Goal: Task Accomplishment & Management: Use online tool/utility

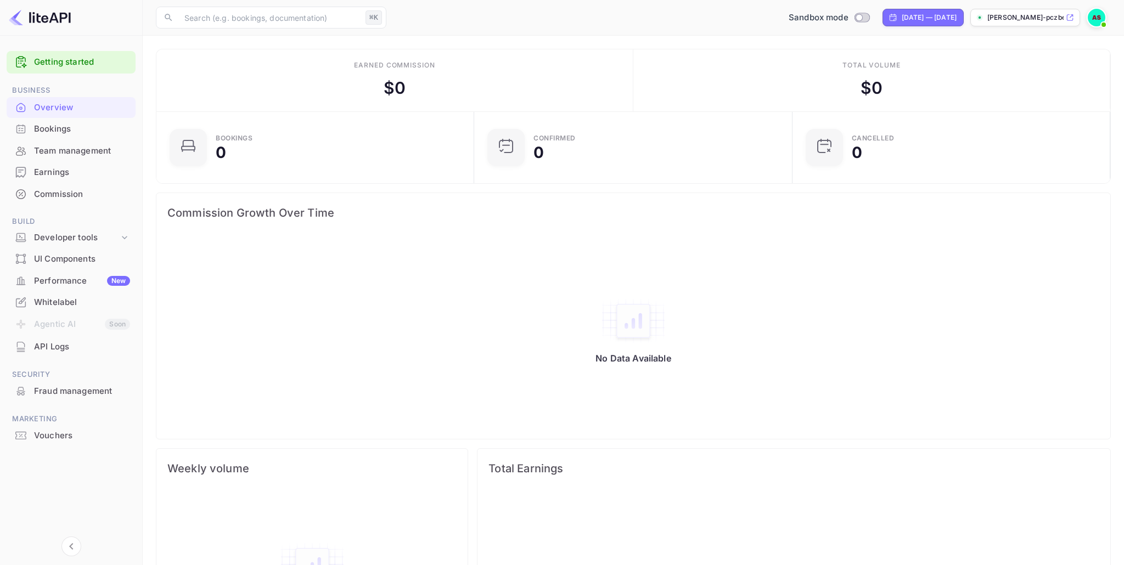
click at [50, 278] on div "Performance New" at bounding box center [82, 281] width 96 height 13
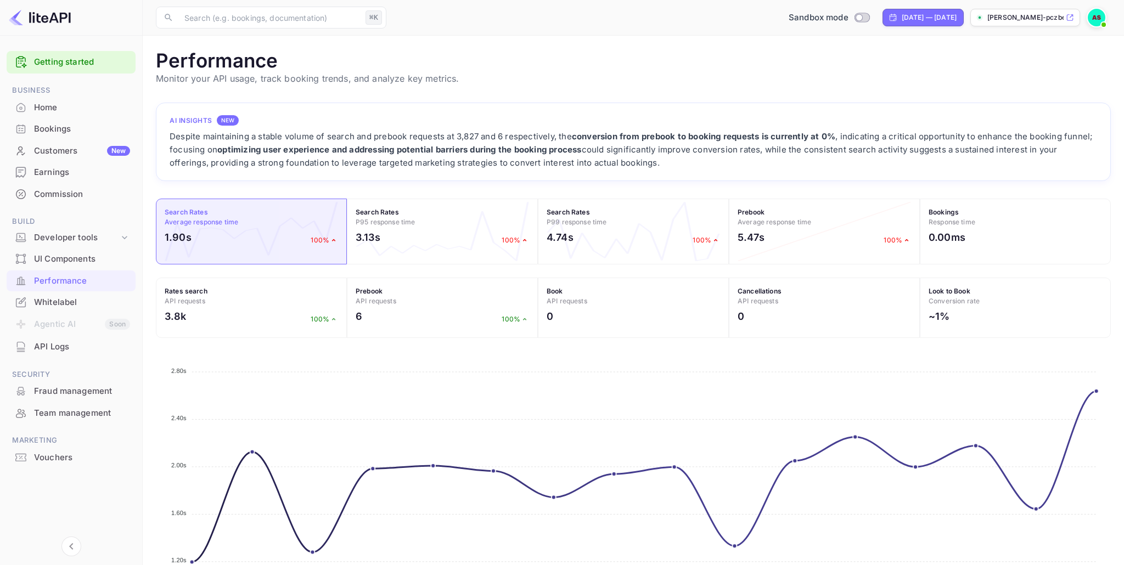
scroll to position [283, 955]
click at [51, 198] on div "Commission" at bounding box center [82, 194] width 96 height 13
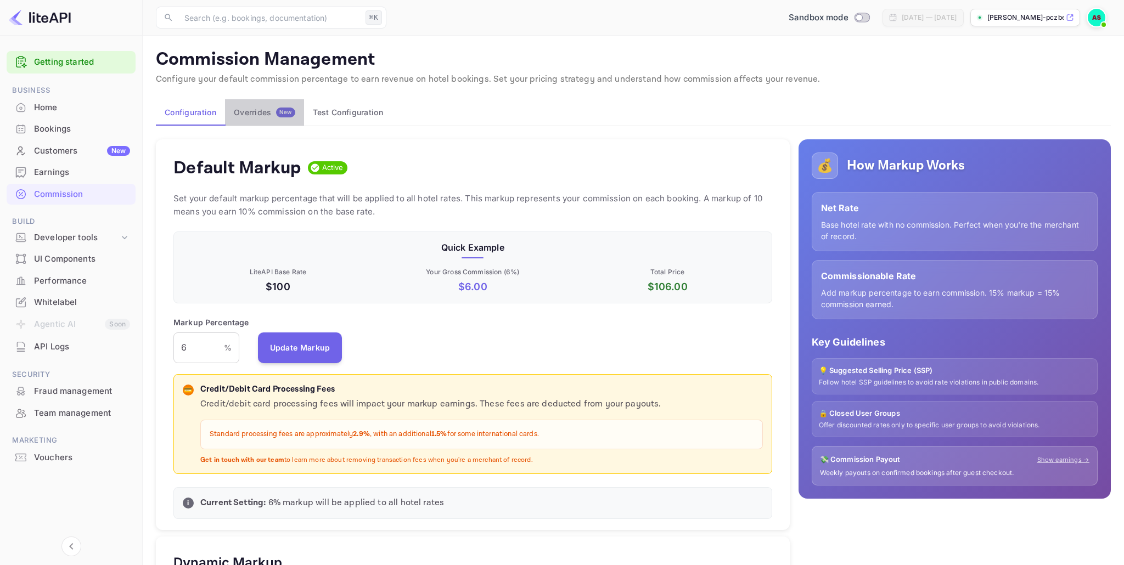
click at [266, 114] on div "Overrides New" at bounding box center [264, 113] width 61 height 10
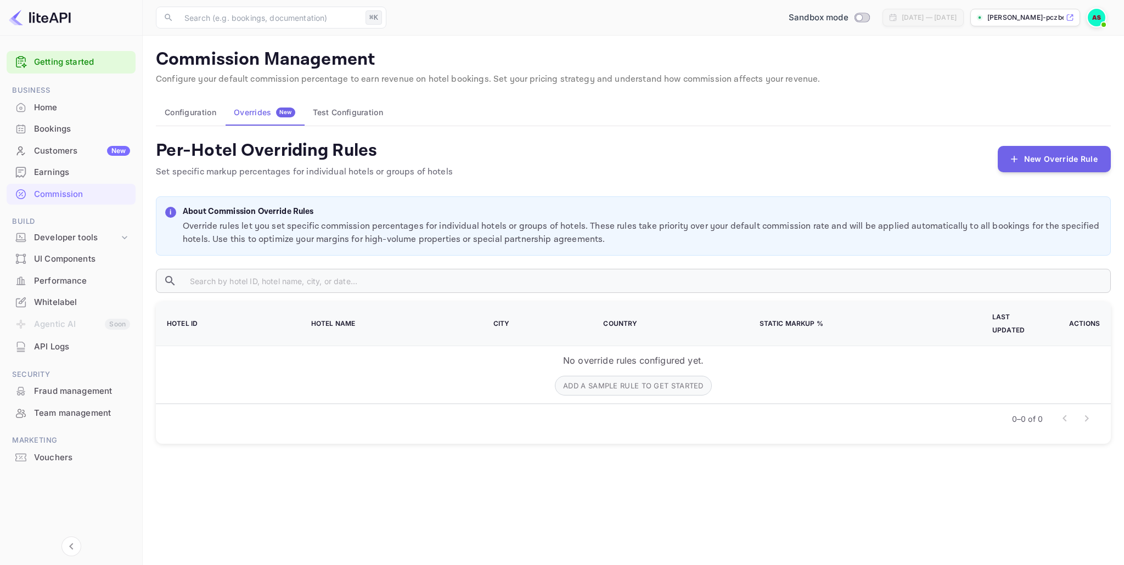
click at [358, 114] on button "Test Configuration" at bounding box center [348, 112] width 88 height 26
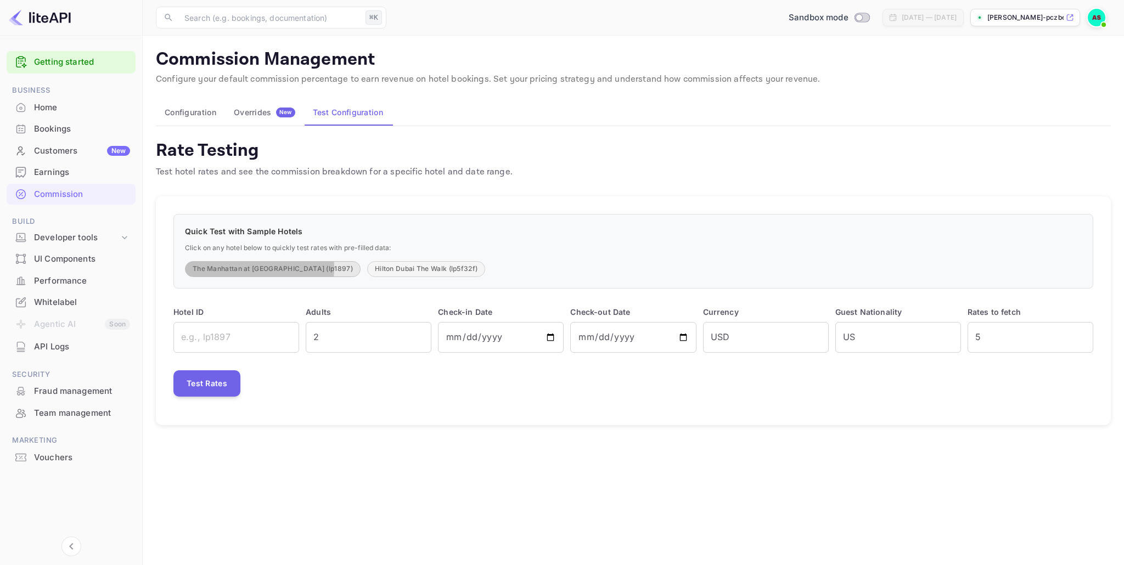
click at [255, 268] on button "The Manhattan at [GEOGRAPHIC_DATA] (lp1897)" at bounding box center [273, 269] width 176 height 16
type input "lp1897"
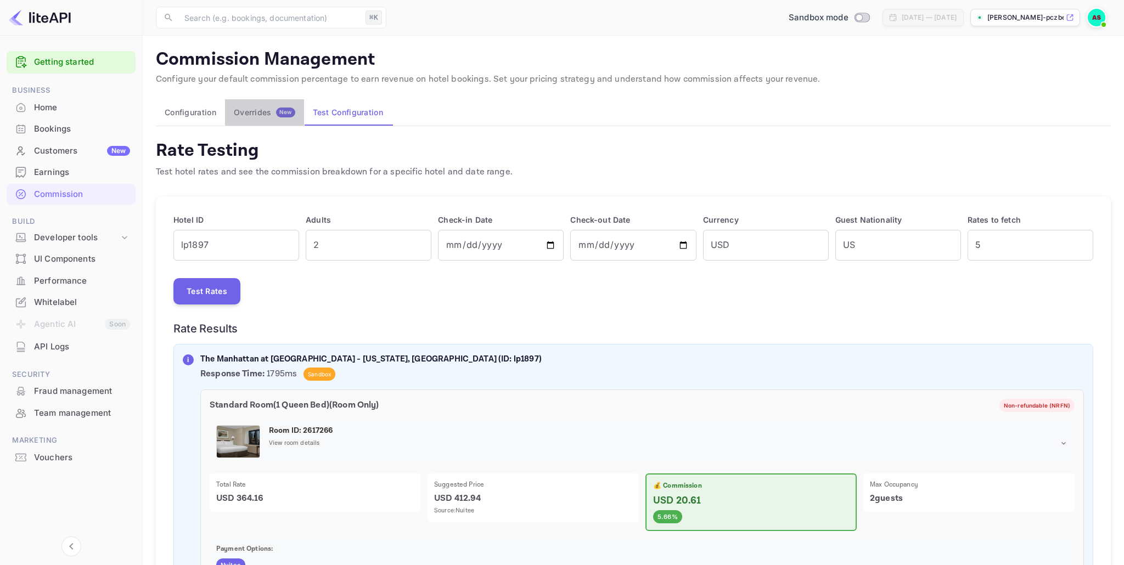
click at [254, 116] on div "Overrides New" at bounding box center [264, 113] width 61 height 10
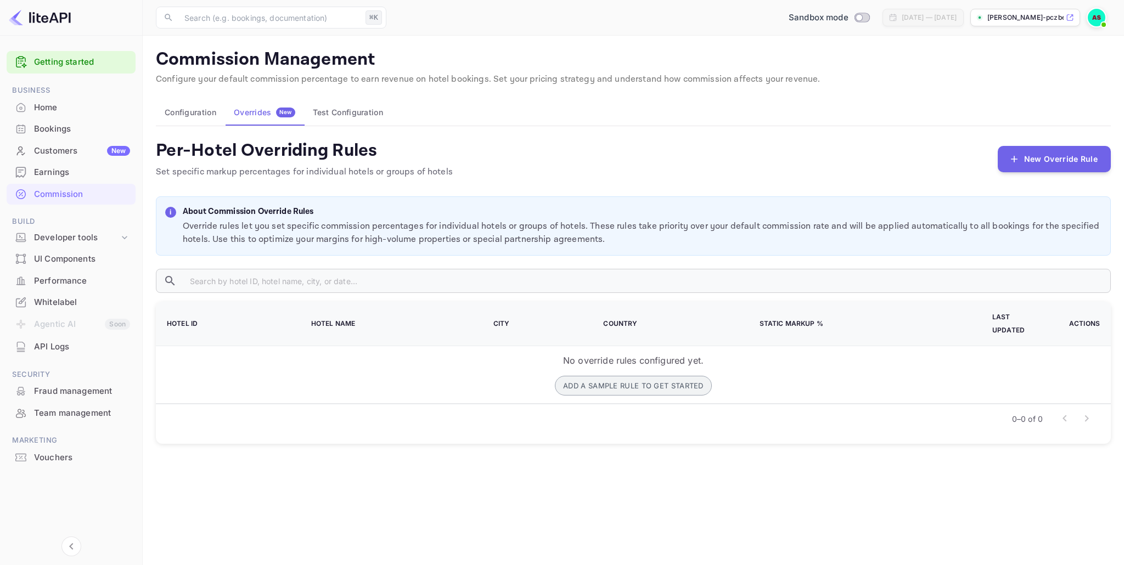
click at [617, 376] on button "Add a sample rule to get started" at bounding box center [633, 386] width 157 height 20
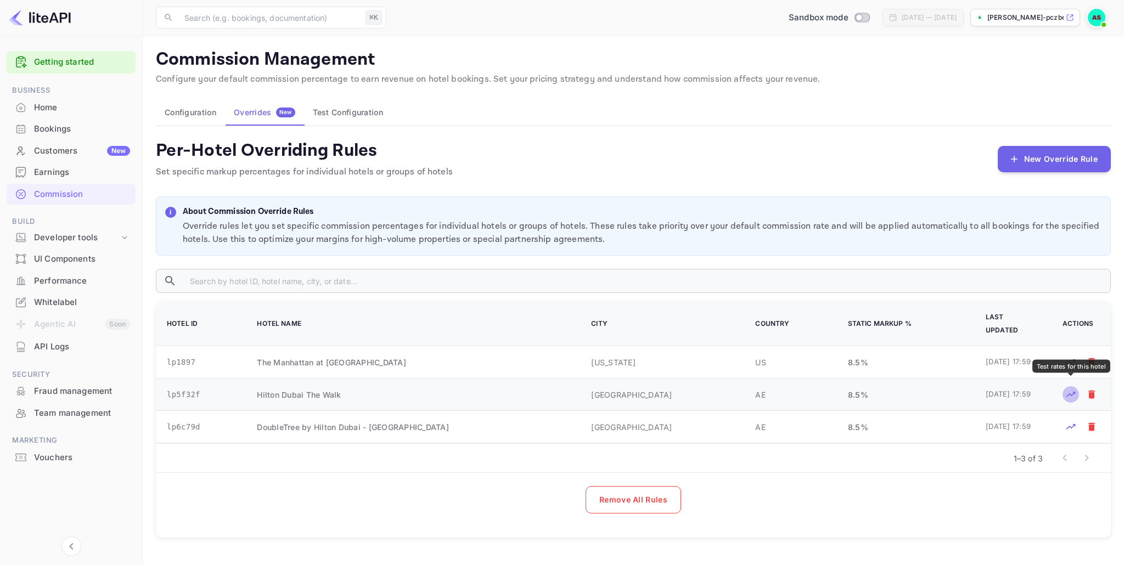
click at [1072, 390] on icon "Test rates for this hotel" at bounding box center [1070, 394] width 11 height 11
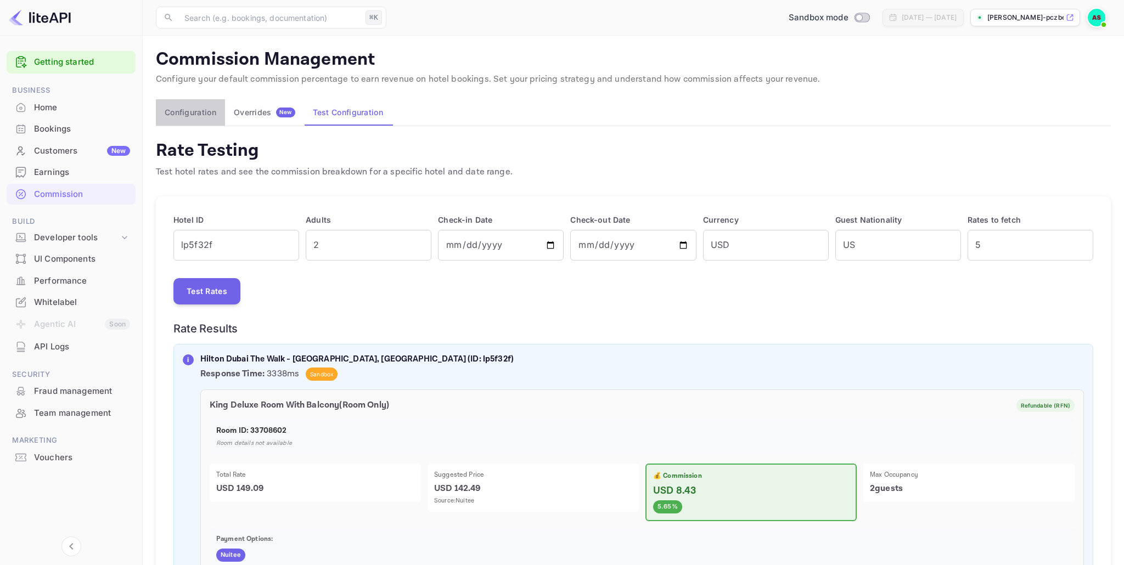
click at [196, 114] on button "Configuration" at bounding box center [190, 112] width 69 height 26
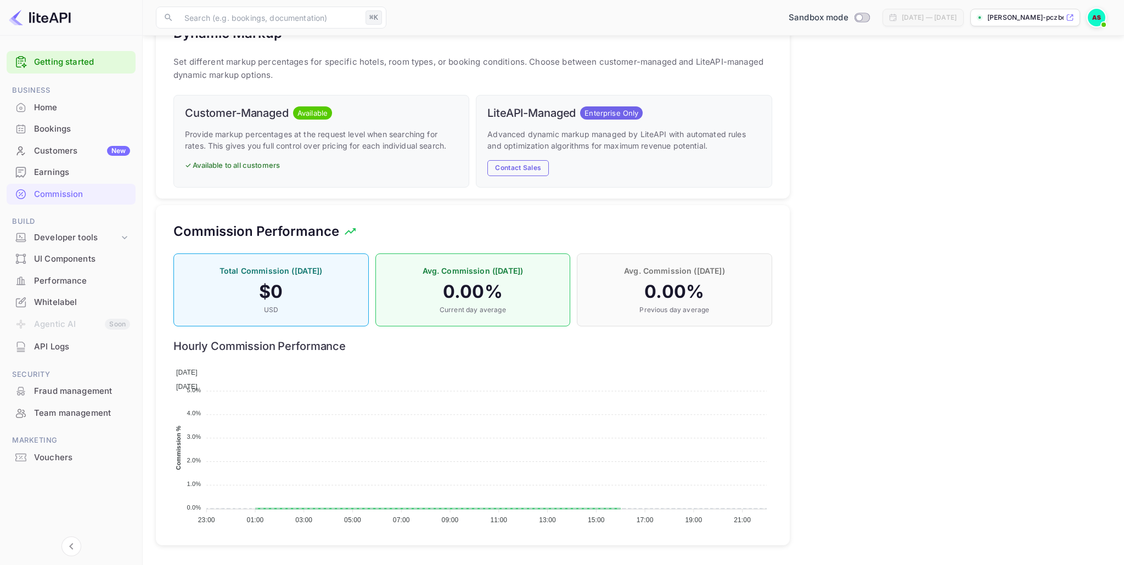
scroll to position [530, 0]
